Goal: Check status: Check status

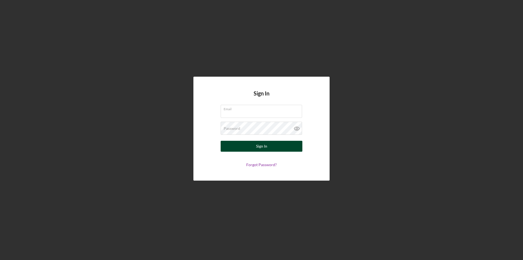
type input "[EMAIL_ADDRESS][DOMAIN_NAME]"
click at [284, 147] on button "Sign In" at bounding box center [262, 146] width 82 height 11
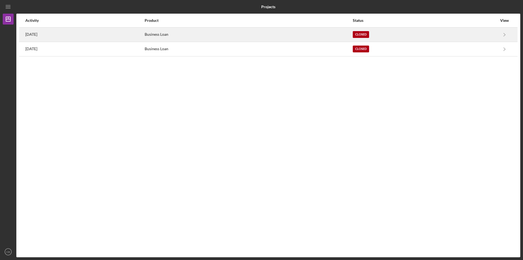
click at [58, 29] on div "[DATE]" at bounding box center [84, 35] width 119 height 14
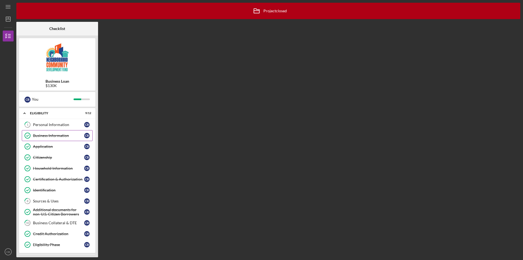
click at [69, 134] on div "Business Information" at bounding box center [58, 135] width 51 height 4
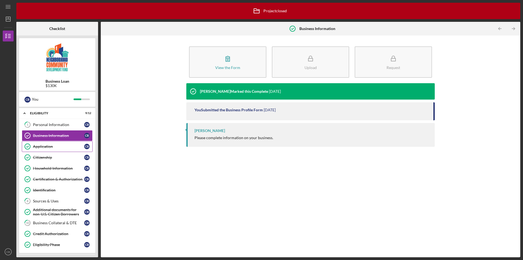
click at [50, 145] on div "Application" at bounding box center [58, 146] width 51 height 4
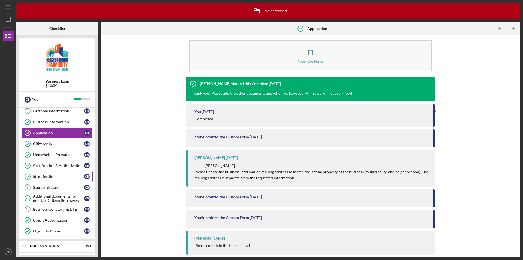
scroll to position [26, 0]
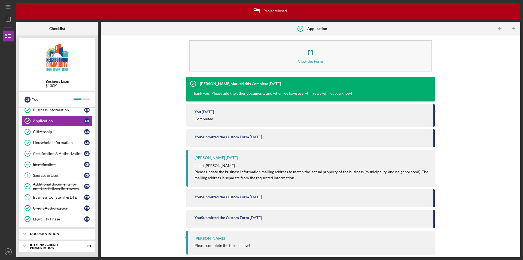
click at [59, 234] on div "documentation" at bounding box center [59, 233] width 59 height 3
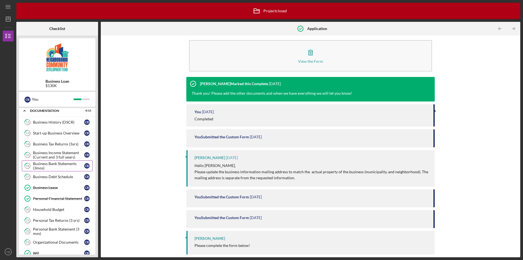
scroll to position [135, 0]
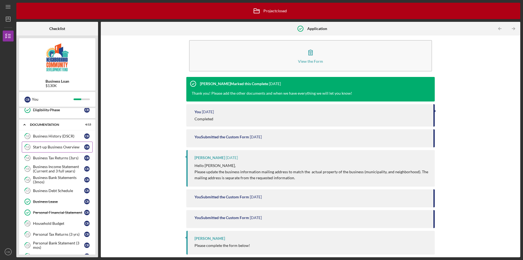
click at [62, 148] on div "Start-up Business Overview" at bounding box center [58, 147] width 51 height 4
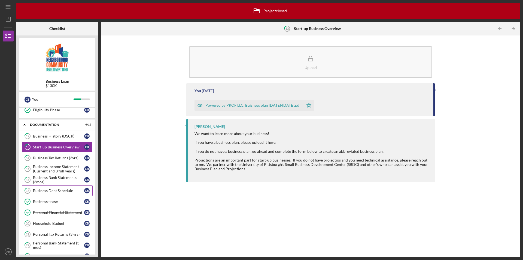
click at [51, 190] on div "Business Debt Schedule" at bounding box center [58, 190] width 51 height 4
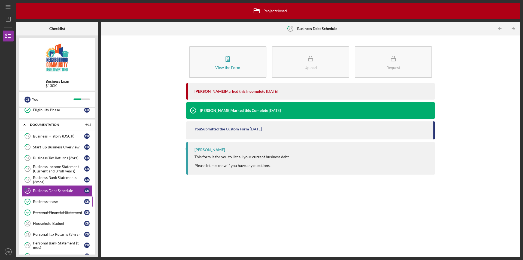
drag, startPoint x: 62, startPoint y: 202, endPoint x: 62, endPoint y: 205, distance: 3.3
click at [62, 203] on div "Business Lease" at bounding box center [58, 201] width 51 height 4
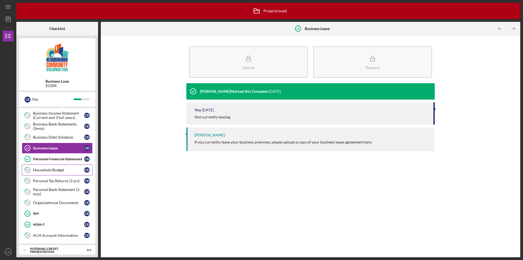
scroll to position [189, 0]
click at [71, 157] on div "Personal Financial Statement" at bounding box center [58, 158] width 51 height 4
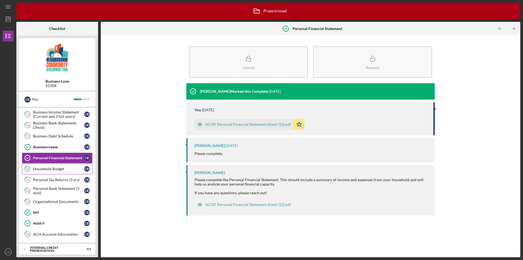
click at [39, 170] on div "Household Budget" at bounding box center [58, 169] width 51 height 4
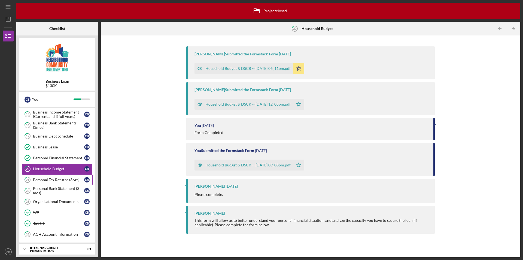
click at [44, 182] on link "21 Personal Tax Returns (3 yrs) C B" at bounding box center [57, 179] width 71 height 11
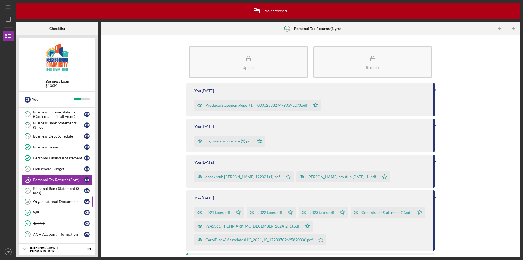
click at [57, 202] on div "Organizational Documents" at bounding box center [58, 201] width 51 height 4
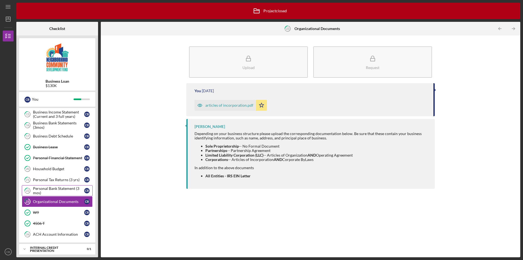
scroll to position [192, 0]
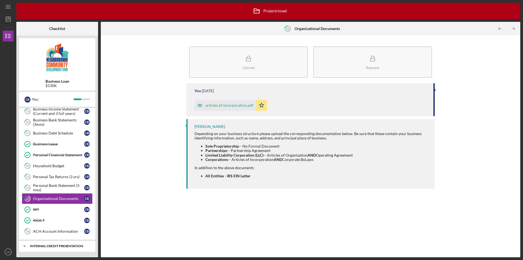
click at [69, 247] on div "Internal Credit Presentation" at bounding box center [59, 245] width 59 height 3
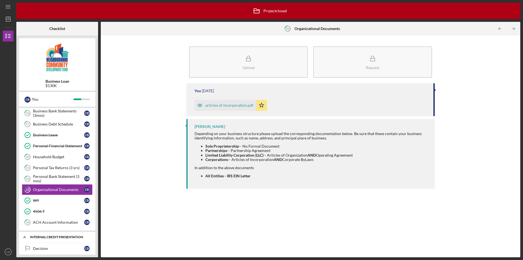
scroll to position [206, 0]
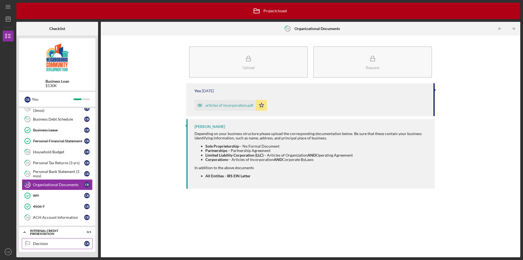
click at [70, 245] on div "Decision" at bounding box center [58, 243] width 51 height 4
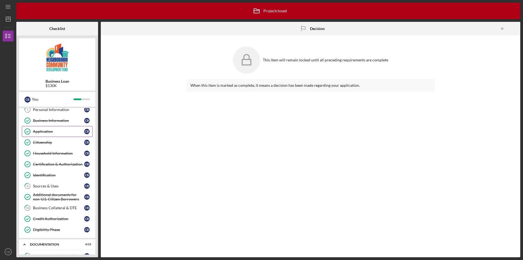
scroll to position [27, 0]
